Goal: Task Accomplishment & Management: Complete application form

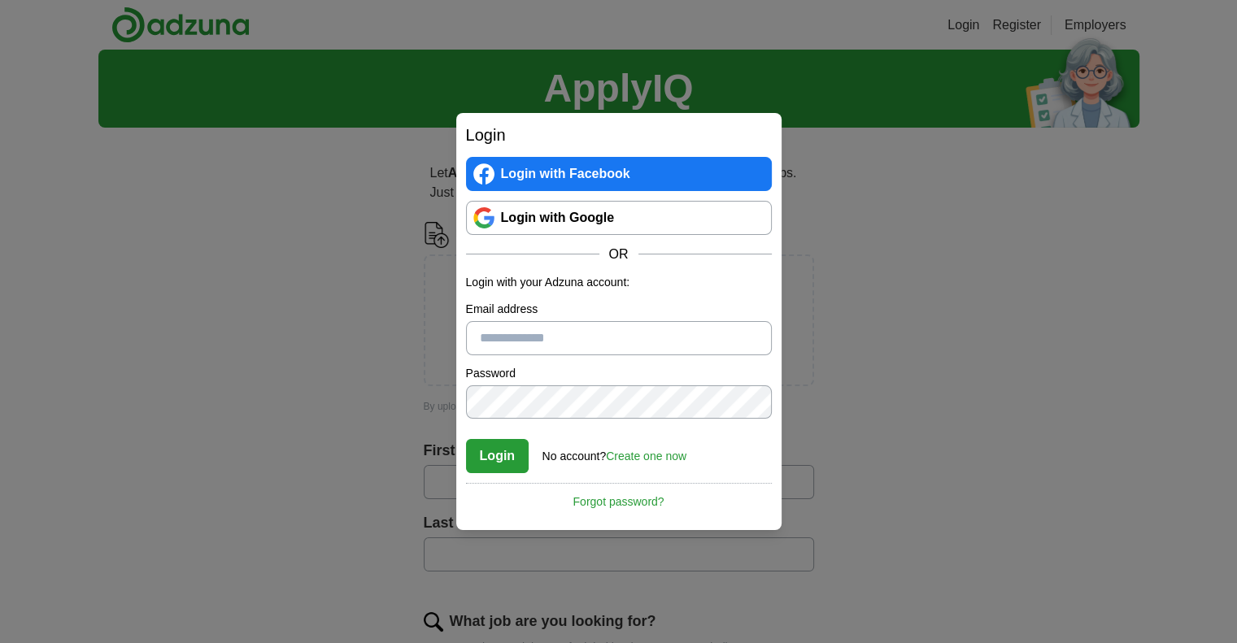
click at [585, 343] on input "Email address" at bounding box center [619, 338] width 306 height 34
type input "**********"
click at [498, 453] on button "Login" at bounding box center [497, 456] width 63 height 34
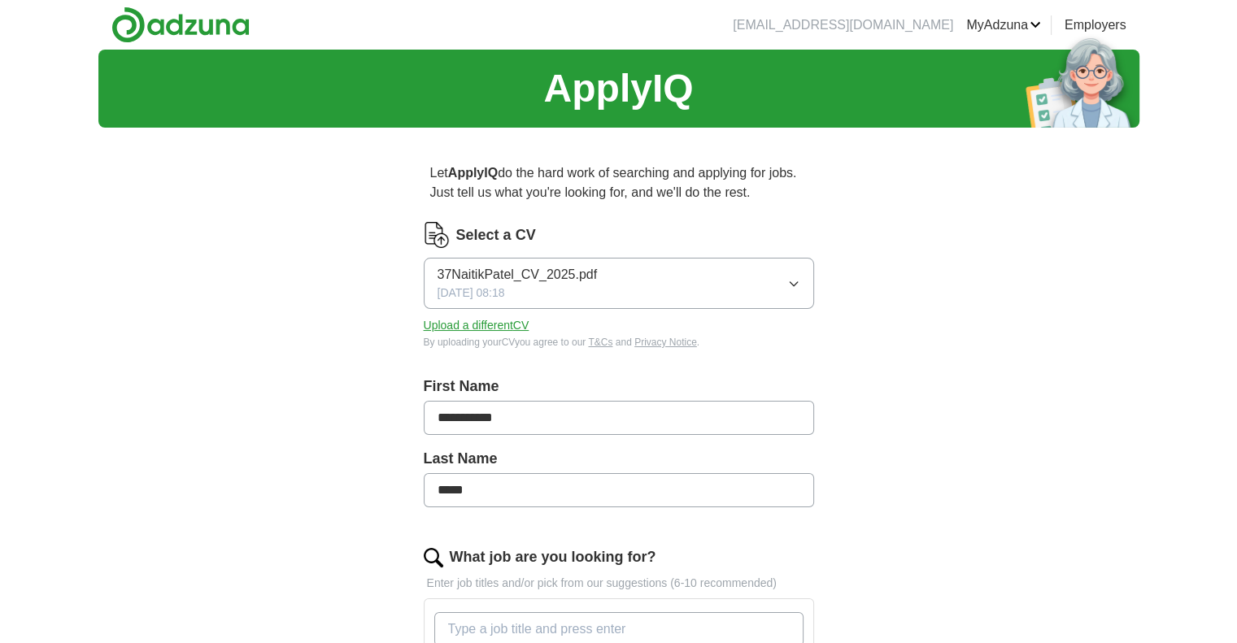
click at [0, 0] on link "ApplyIQ" at bounding box center [0, 0] width 0 height 0
